Goal: Navigation & Orientation: Find specific page/section

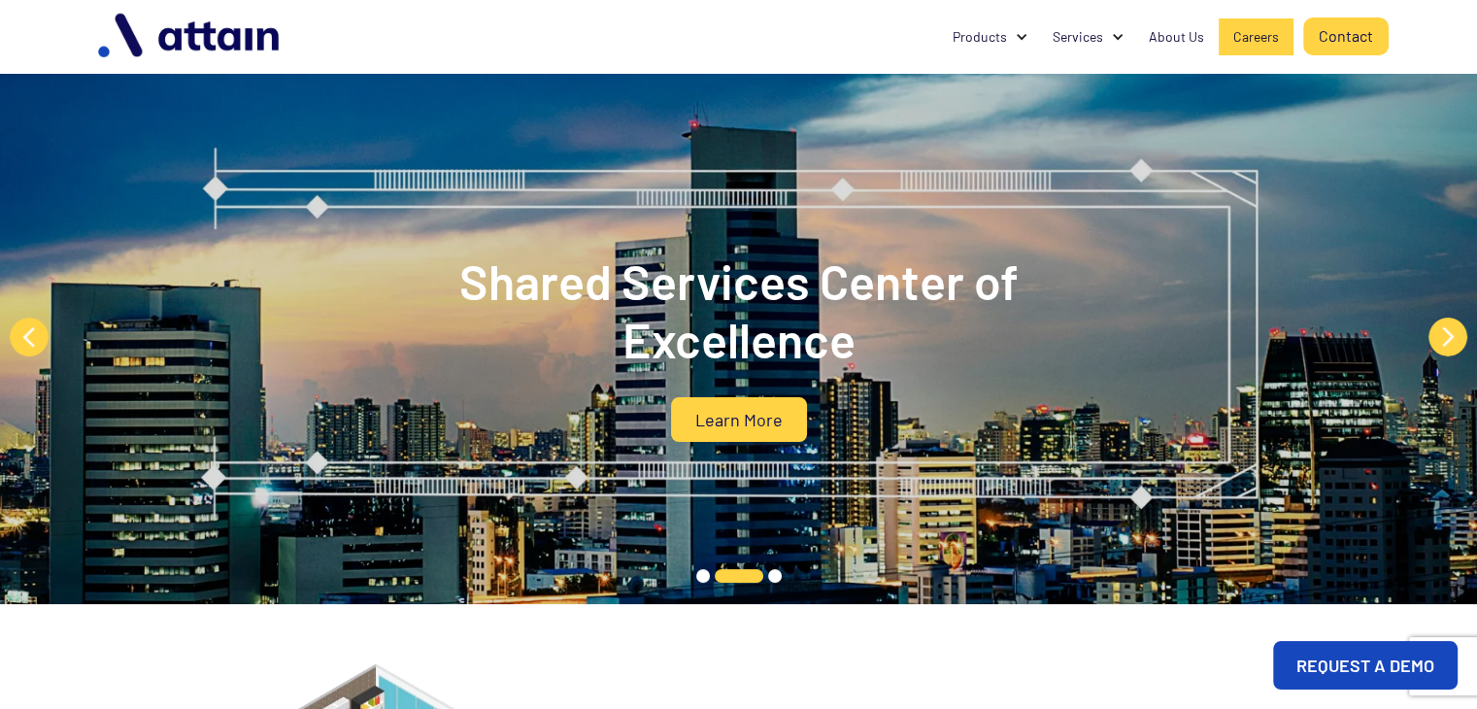
click at [1251, 28] on div "Careers" at bounding box center [1256, 36] width 46 height 19
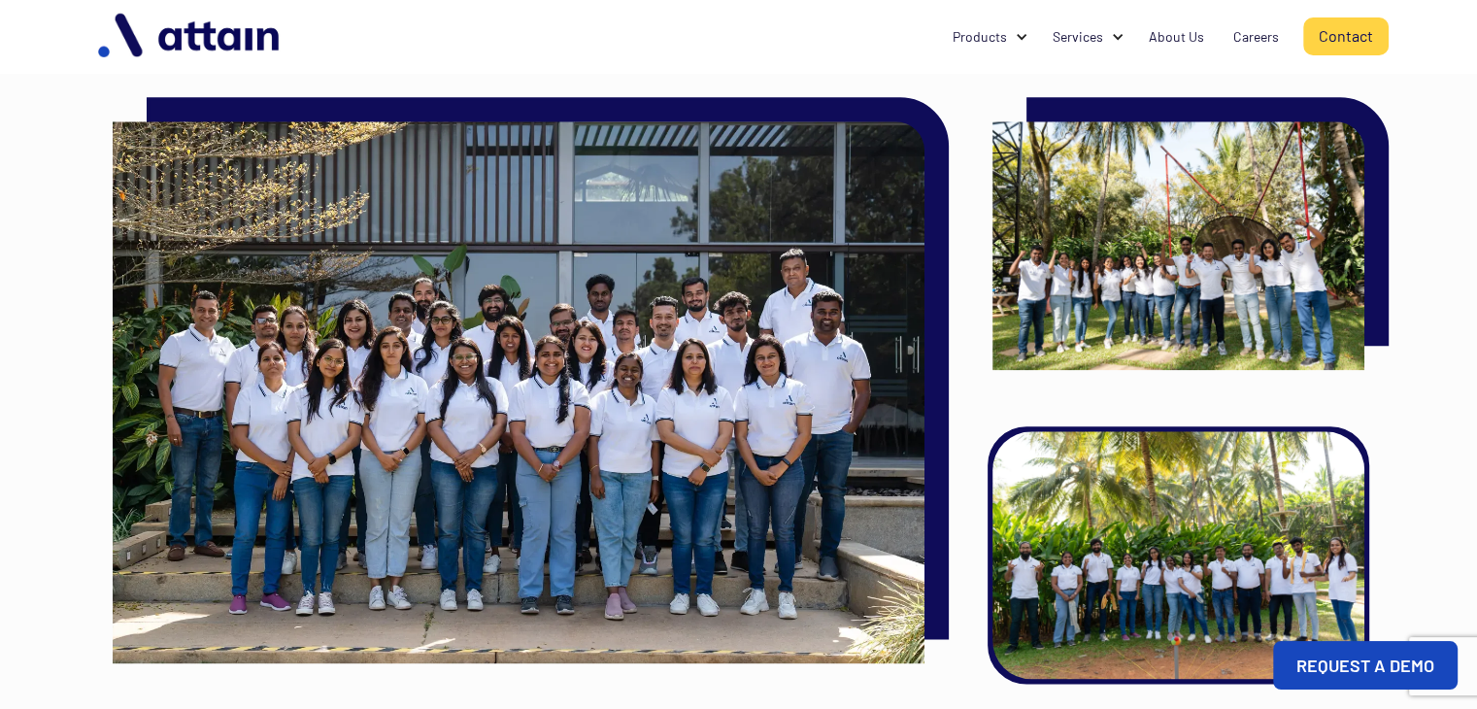
scroll to position [2179, 0]
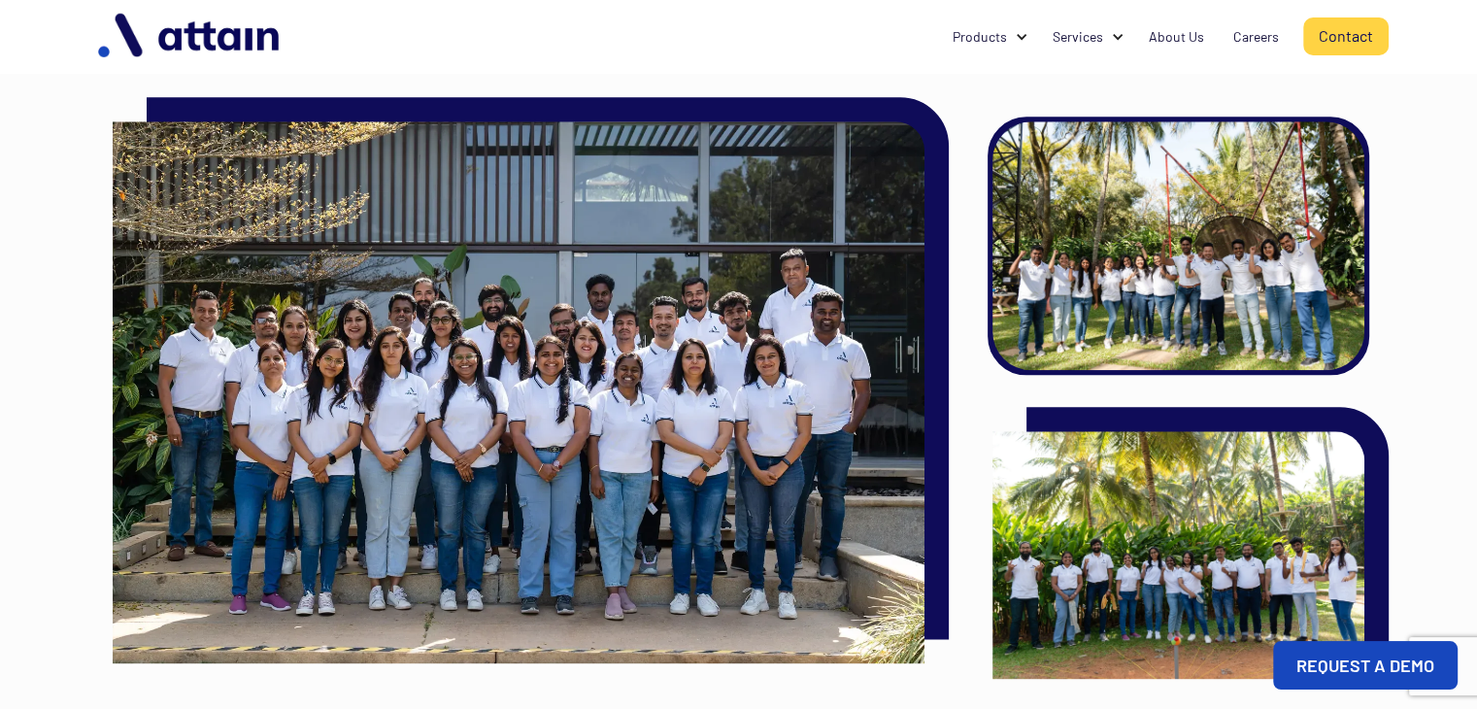
click at [1141, 232] on img at bounding box center [1179, 245] width 372 height 248
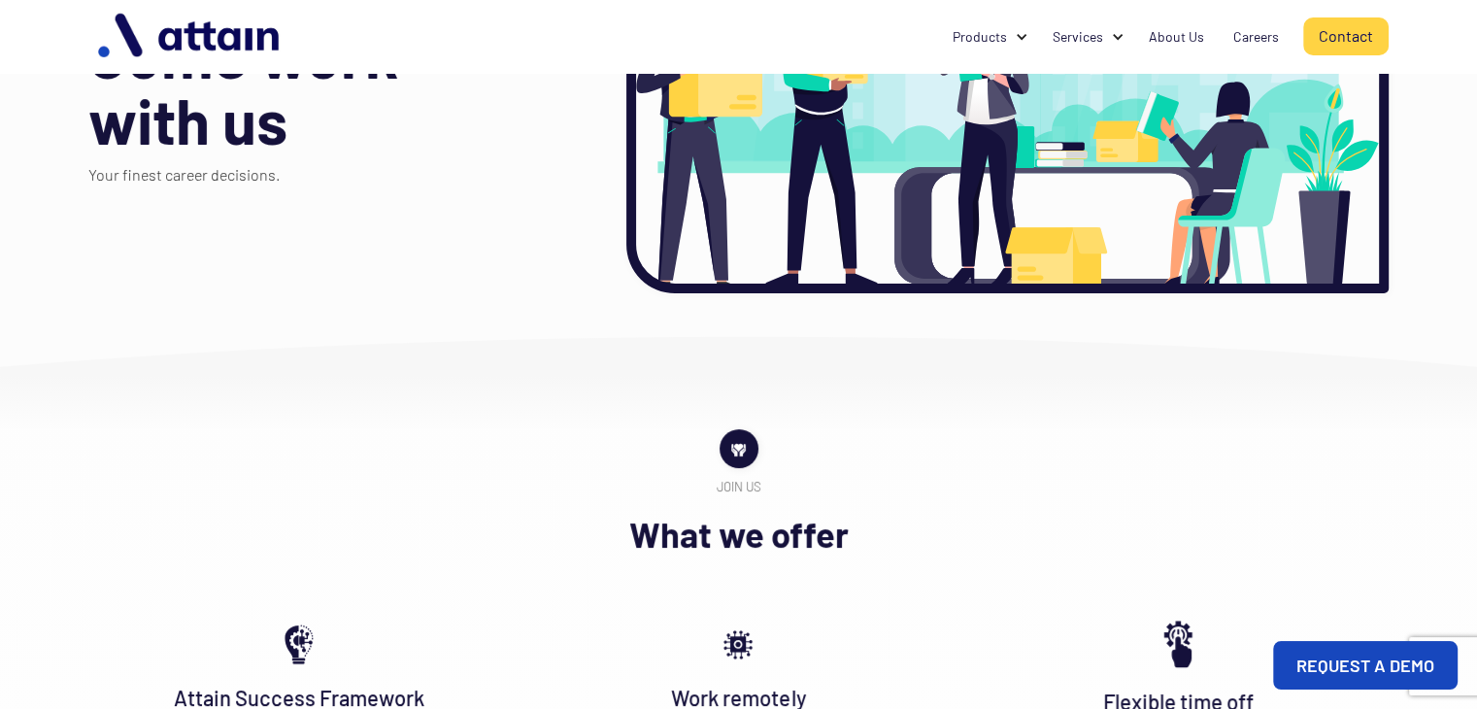
scroll to position [0, 0]
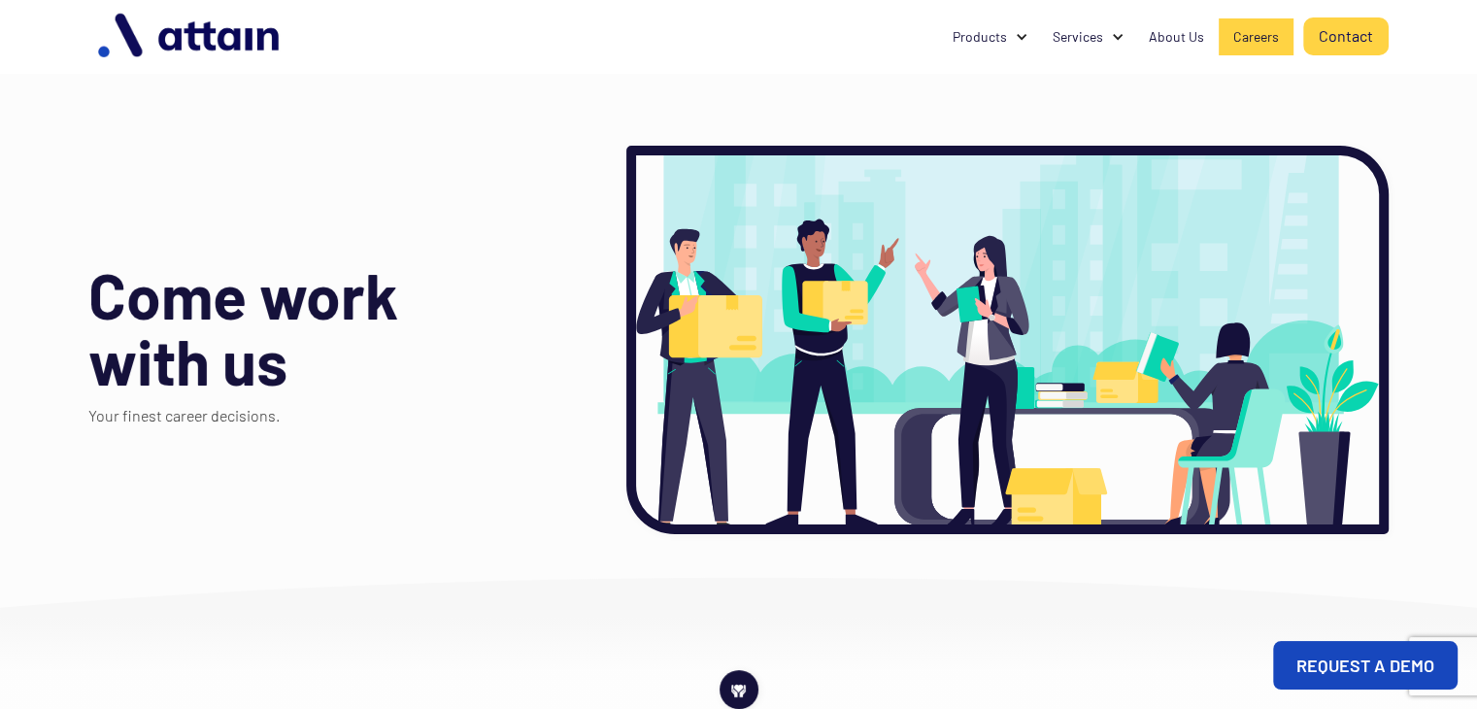
click at [1256, 41] on div "Careers" at bounding box center [1256, 36] width 46 height 19
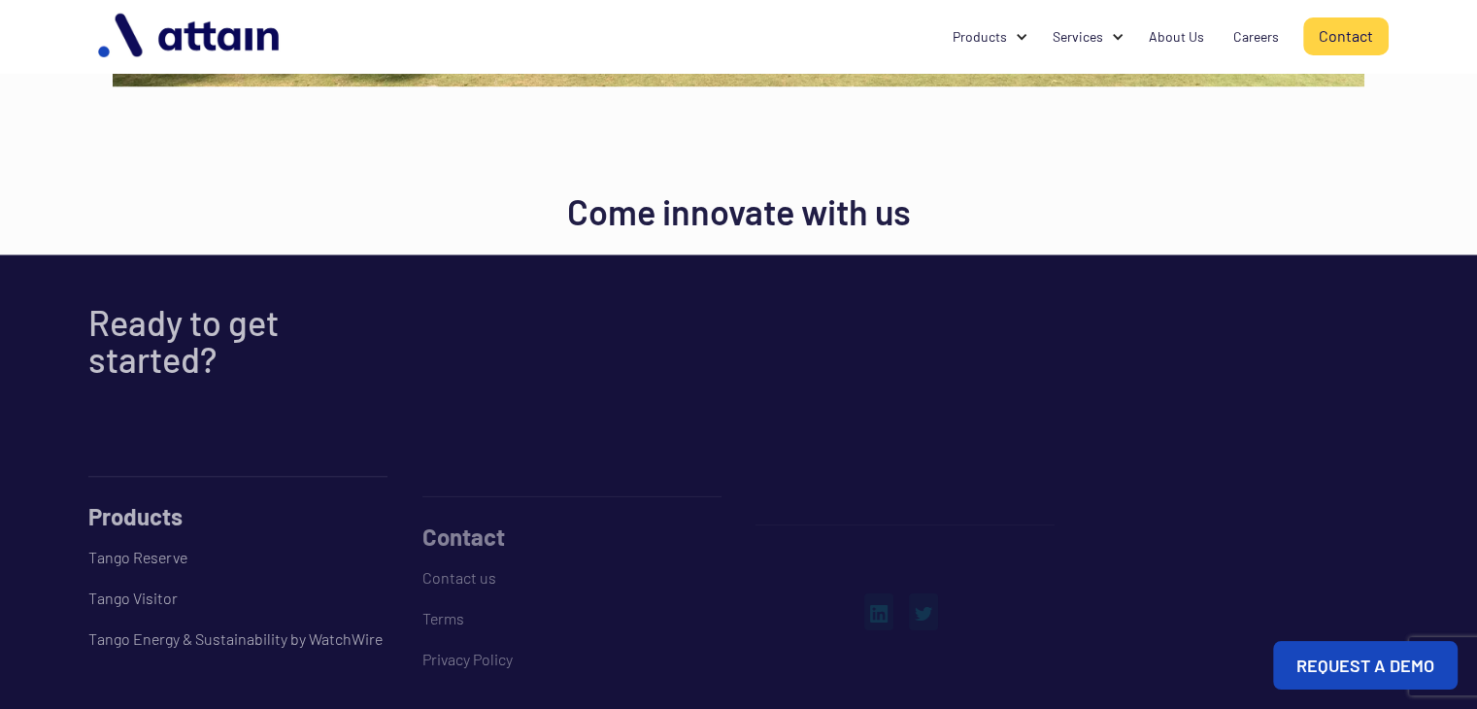
scroll to position [3403, 0]
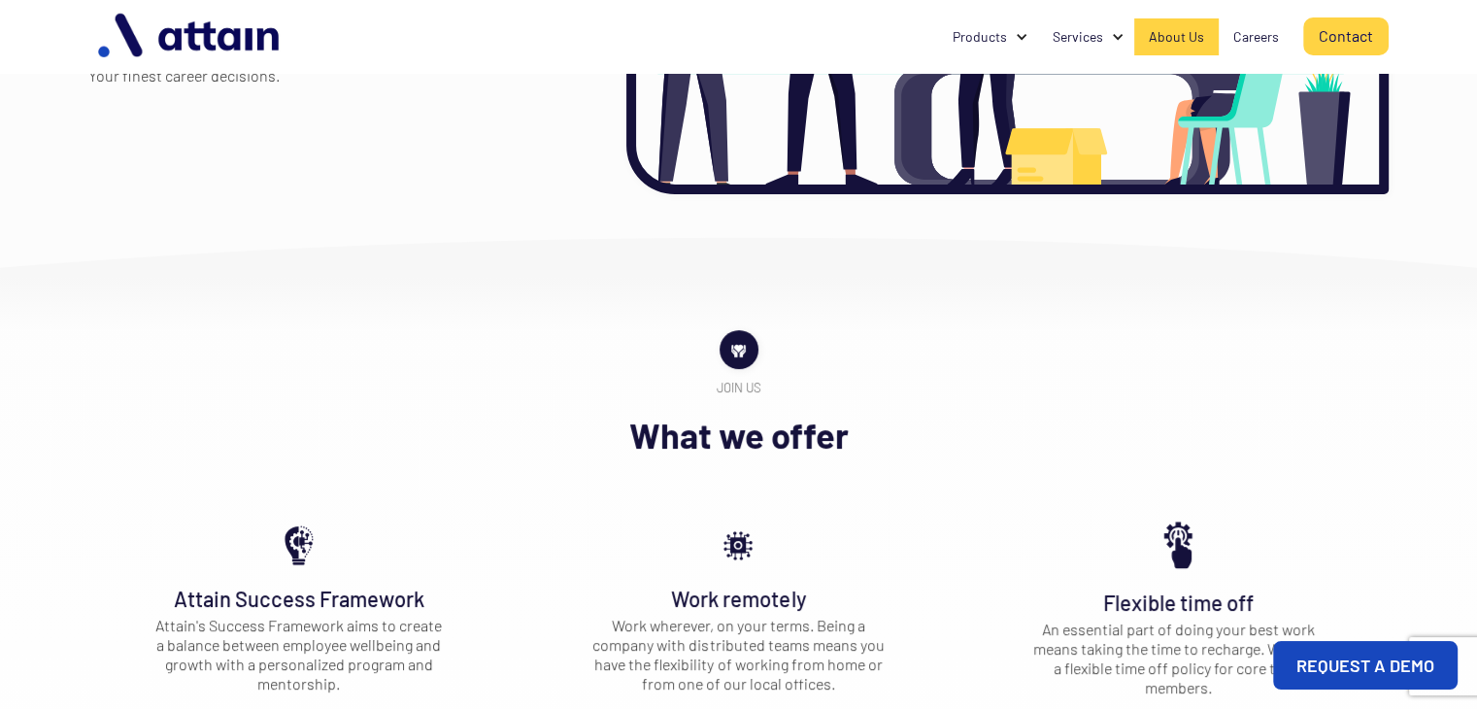
click at [1185, 39] on div "About Us" at bounding box center [1176, 36] width 55 height 19
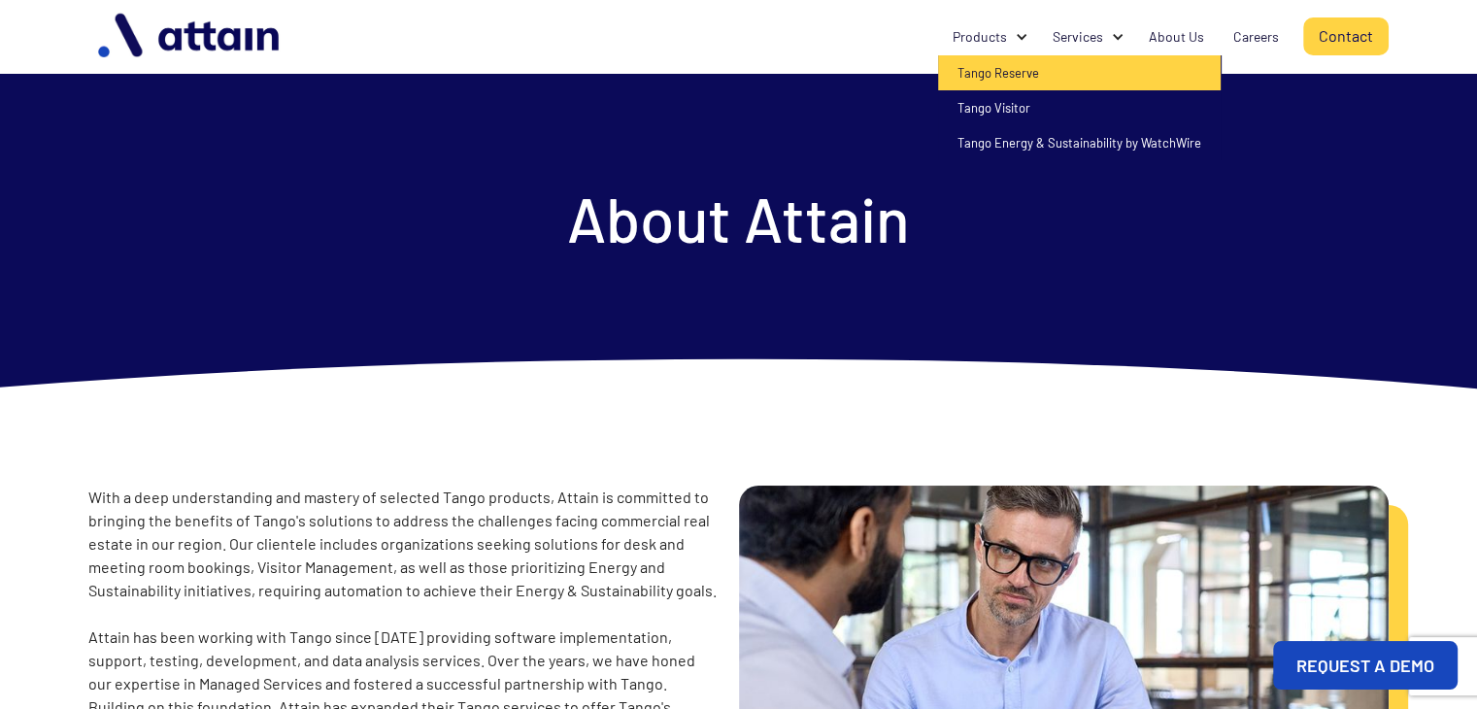
click at [1014, 67] on link "Tango Reserve" at bounding box center [1079, 72] width 283 height 35
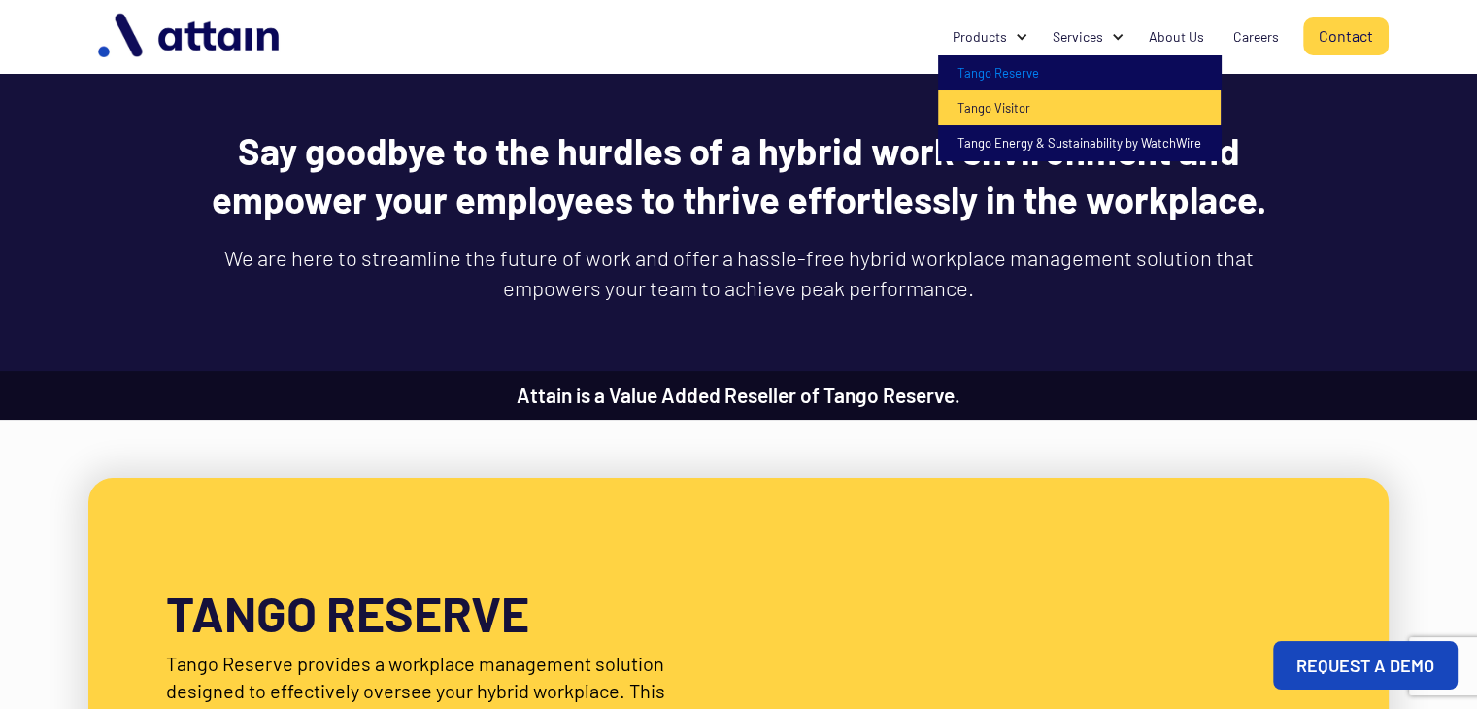
click at [998, 104] on link "Tango Visitor" at bounding box center [1079, 107] width 283 height 35
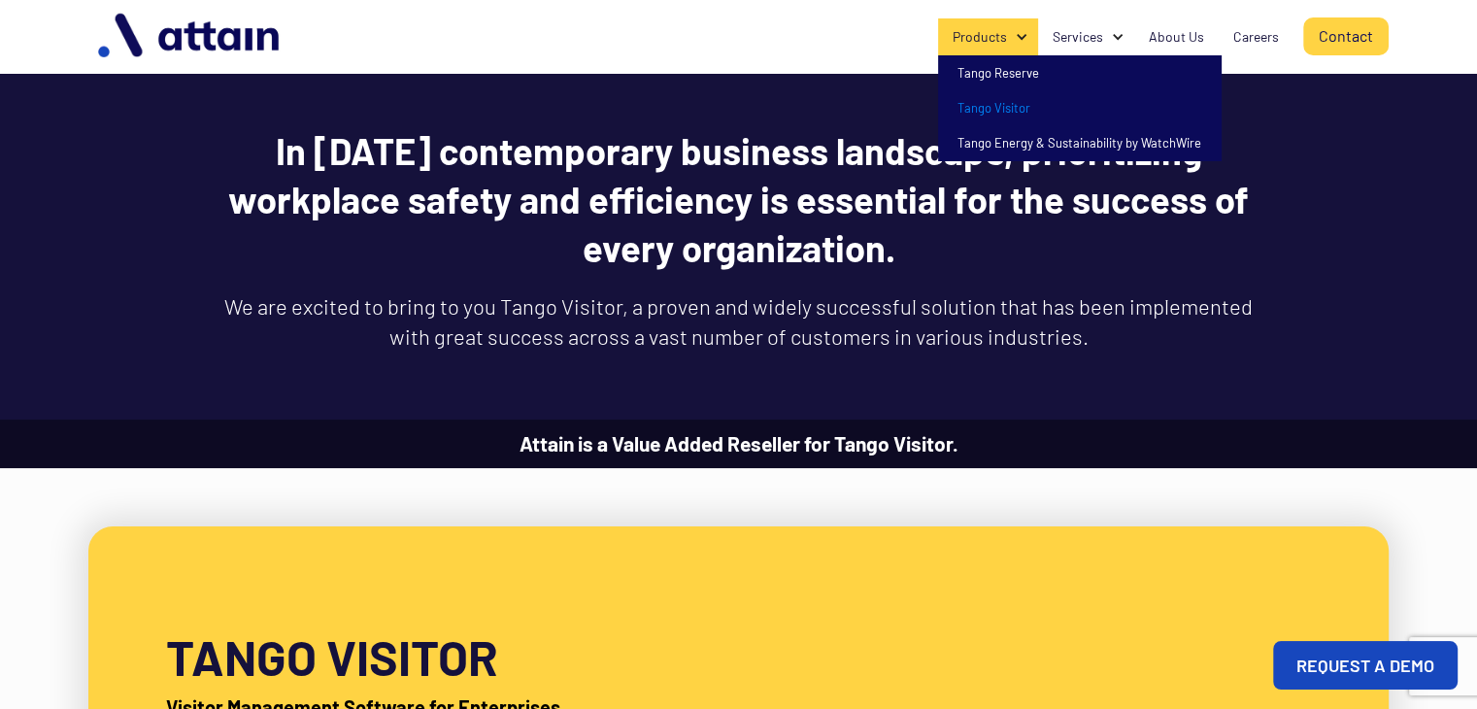
click at [995, 36] on div "Products" at bounding box center [980, 36] width 54 height 19
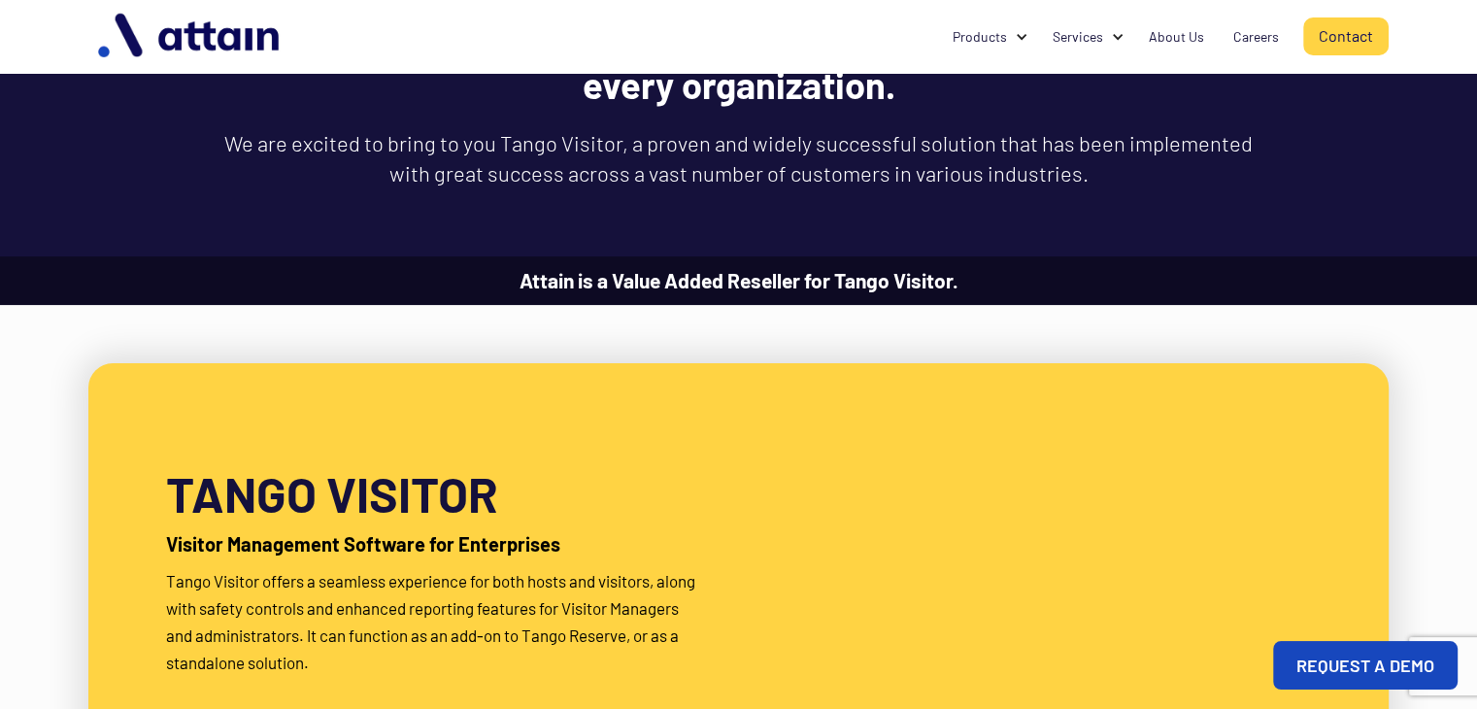
scroll to position [14, 0]
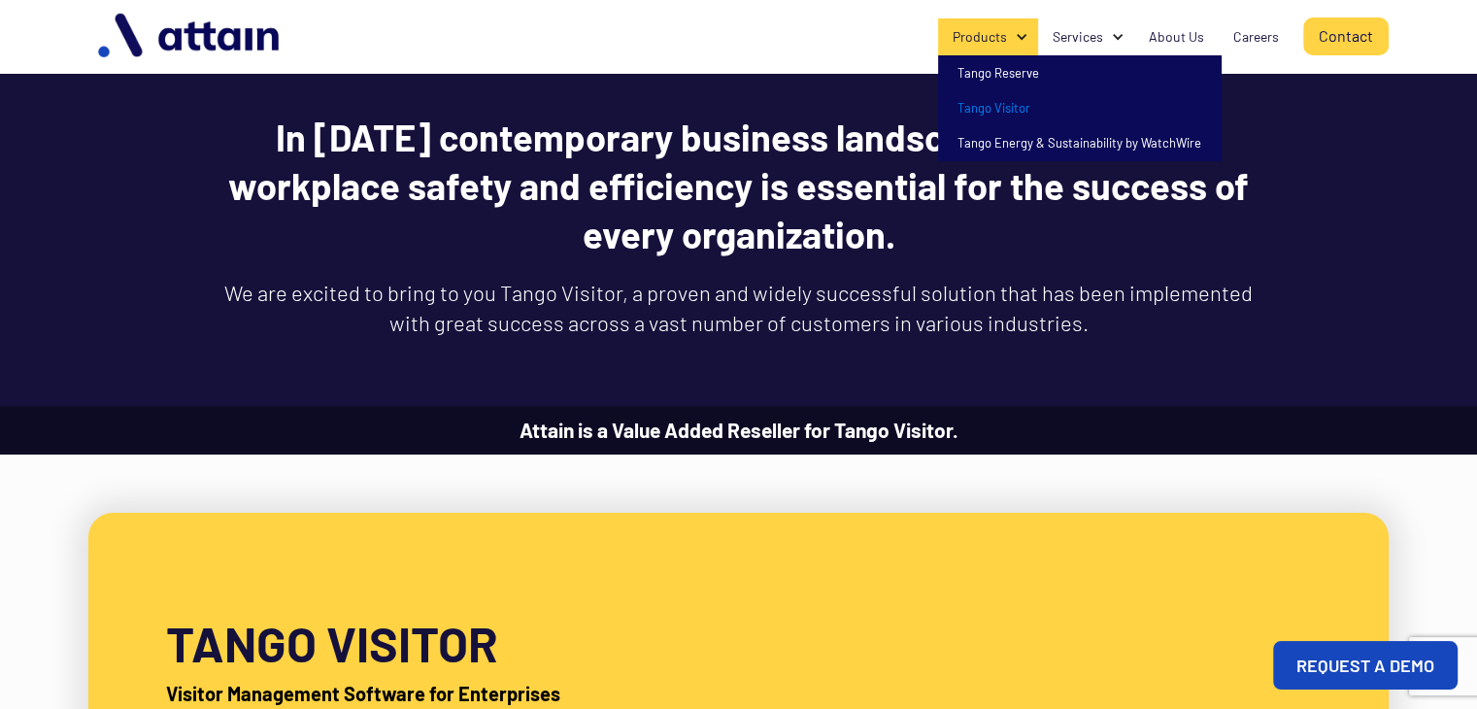
click at [975, 39] on div "Products" at bounding box center [980, 36] width 54 height 19
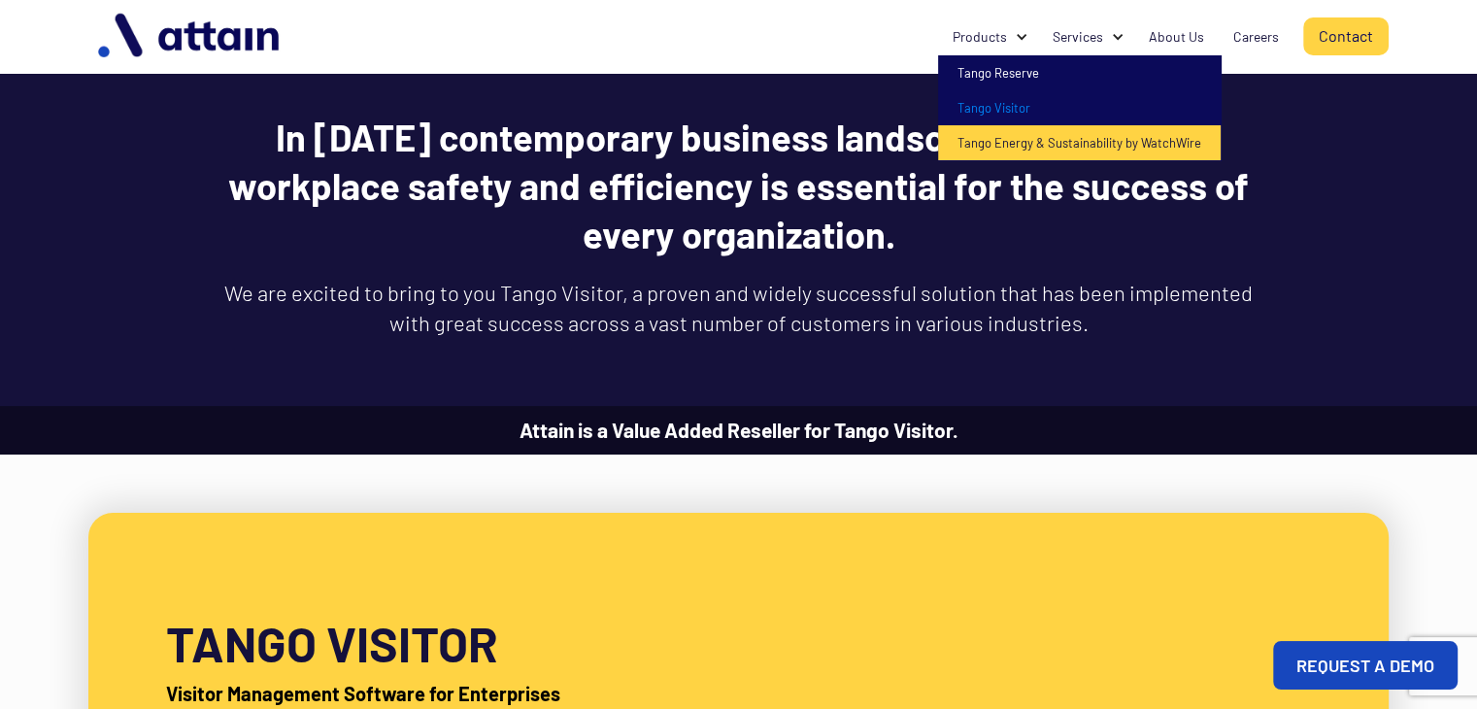
click at [1010, 144] on link "Tango Energy & Sustainability by WatchWire" at bounding box center [1079, 142] width 283 height 35
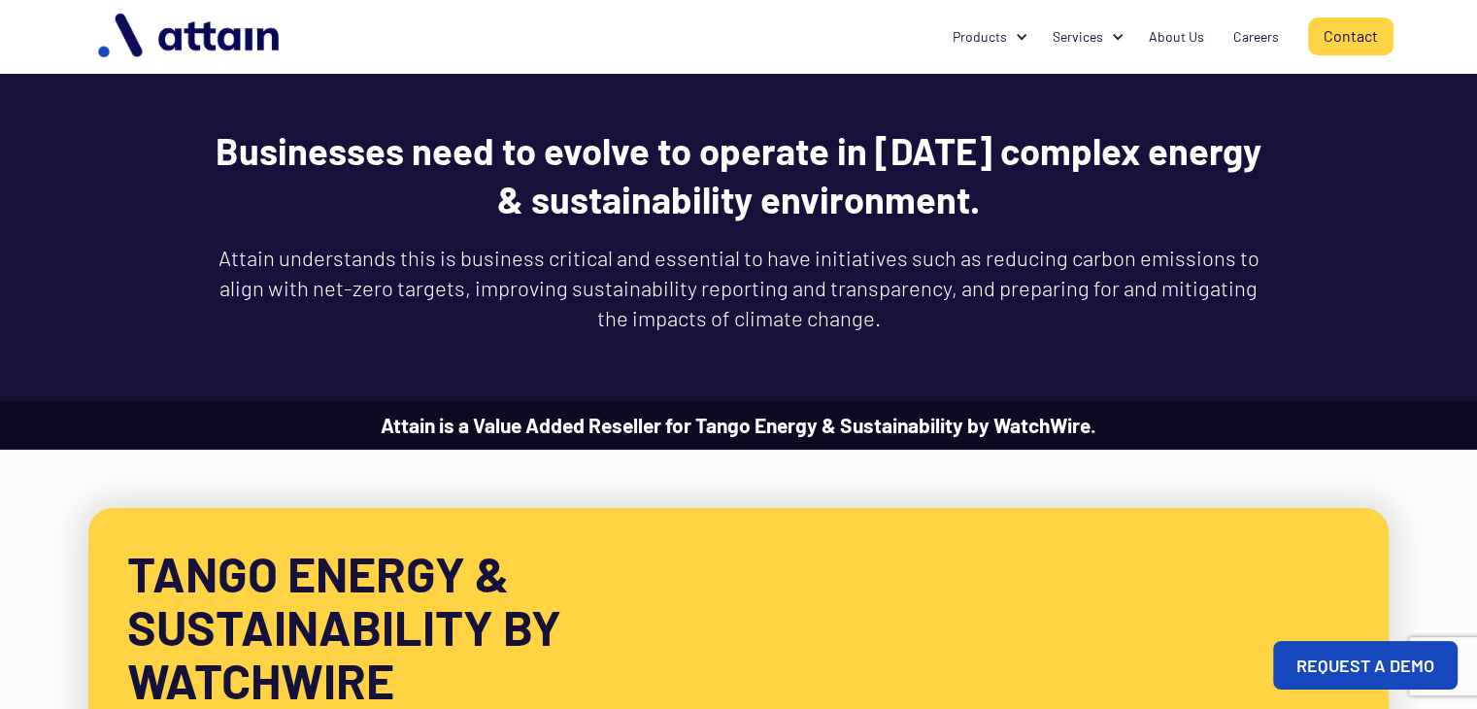
click at [1343, 44] on link "Contact" at bounding box center [1350, 36] width 85 height 38
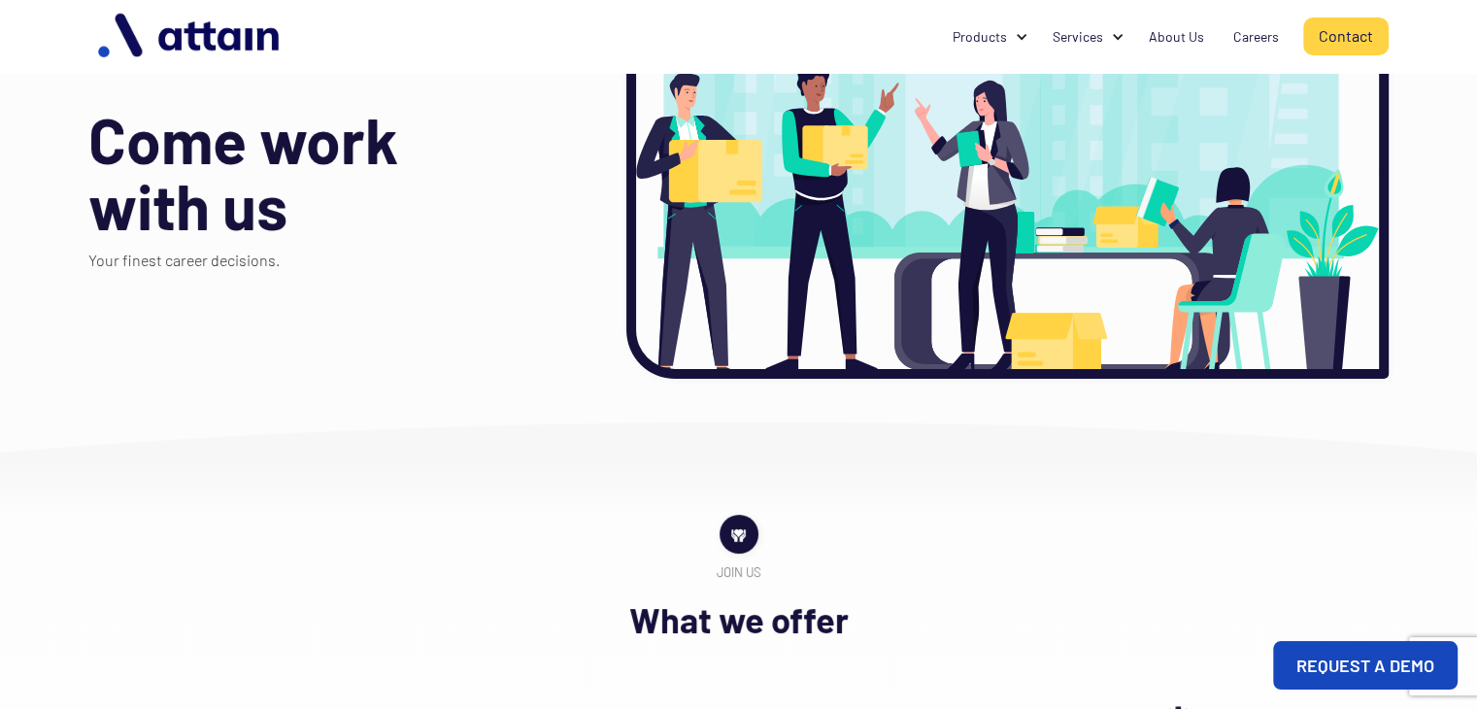
scroll to position [131, 0]
